Goal: Information Seeking & Learning: Learn about a topic

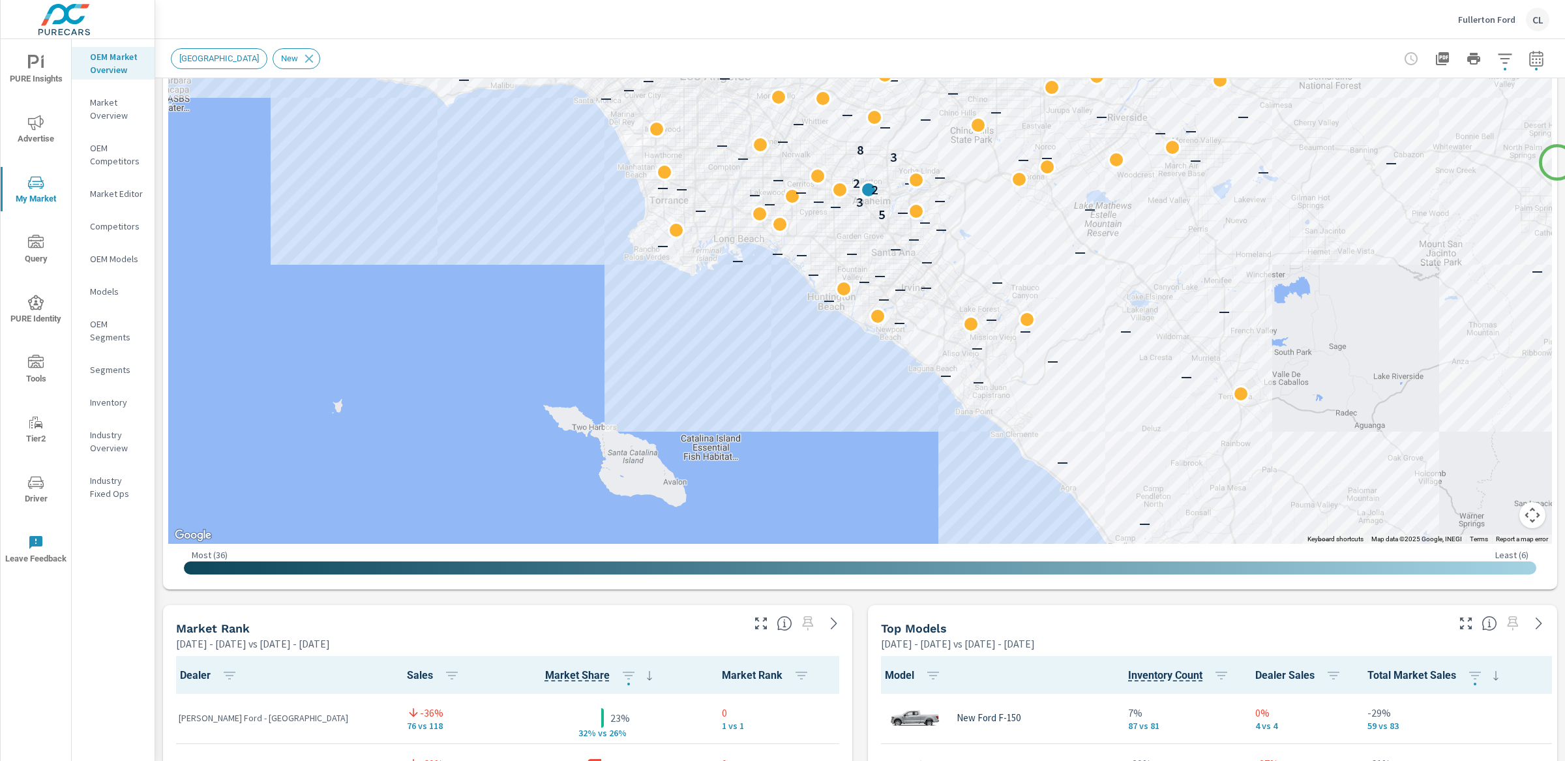
scroll to position [323, 0]
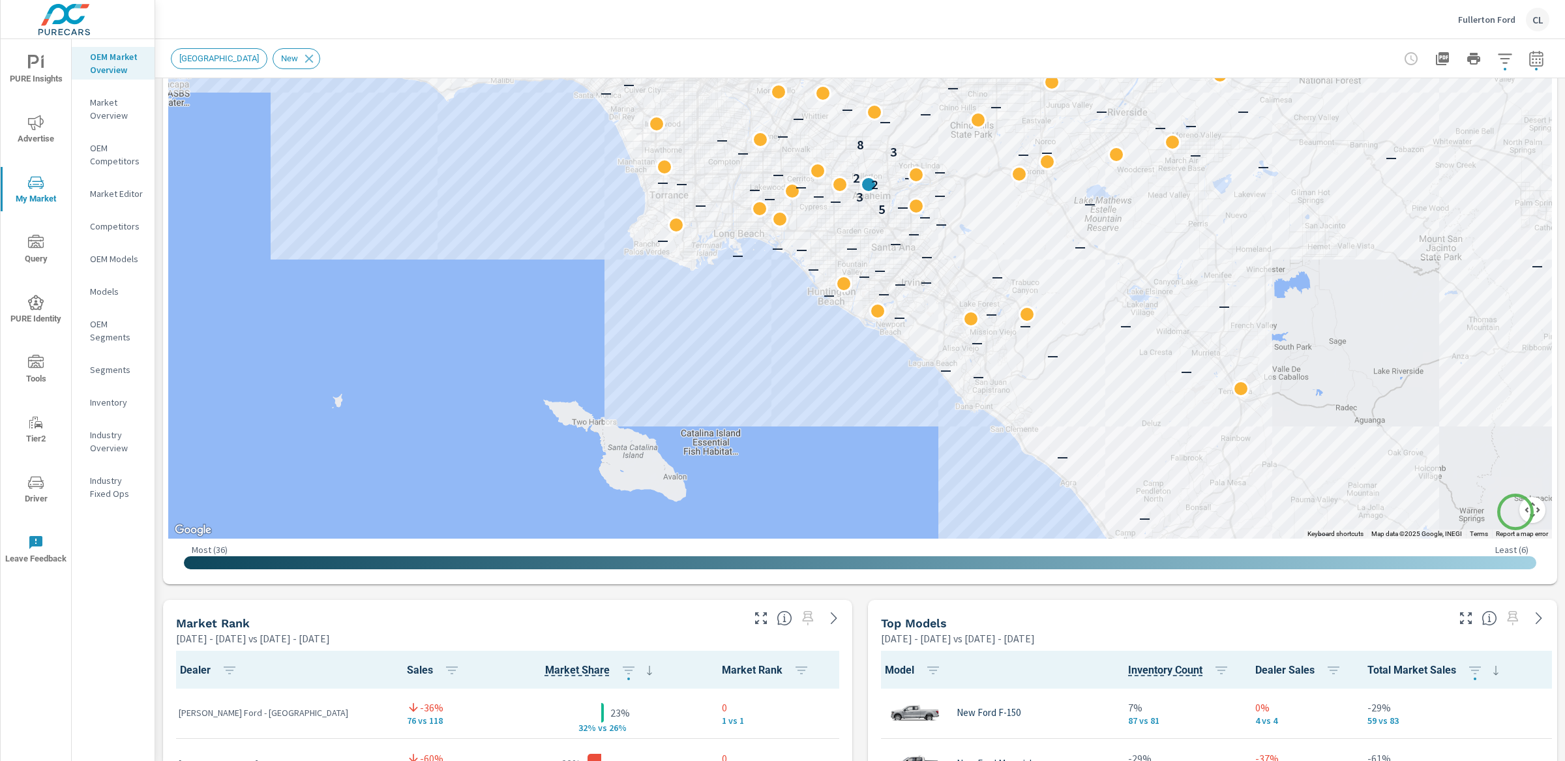
click at [1519, 512] on button "Map camera controls" at bounding box center [1532, 510] width 26 height 26
click at [1492, 444] on button "Zoom in" at bounding box center [1499, 445] width 26 height 26
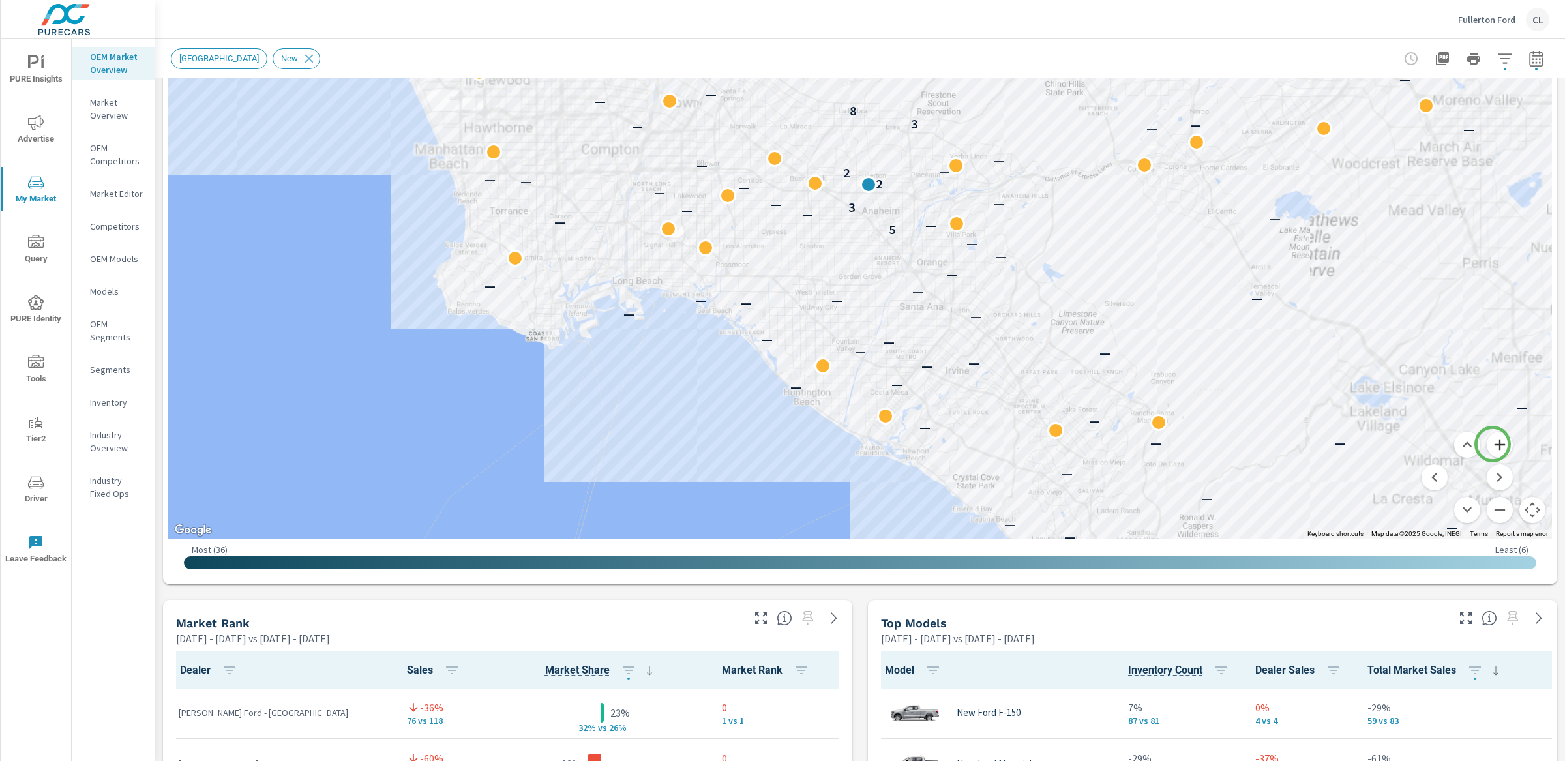
click at [1492, 444] on button "Zoom in" at bounding box center [1499, 445] width 26 height 26
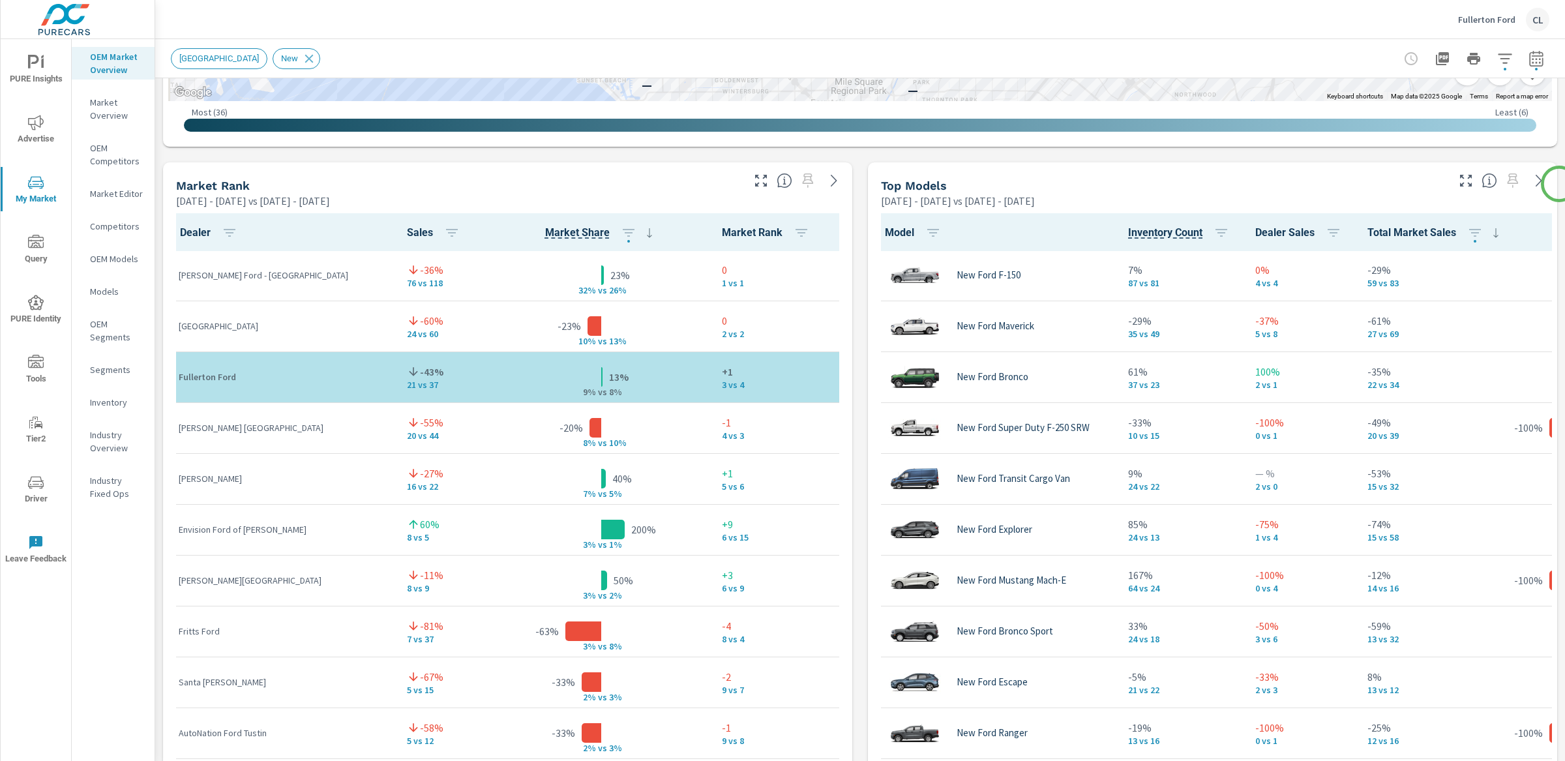
scroll to position [774, 0]
